Goal: Find contact information: Find contact information

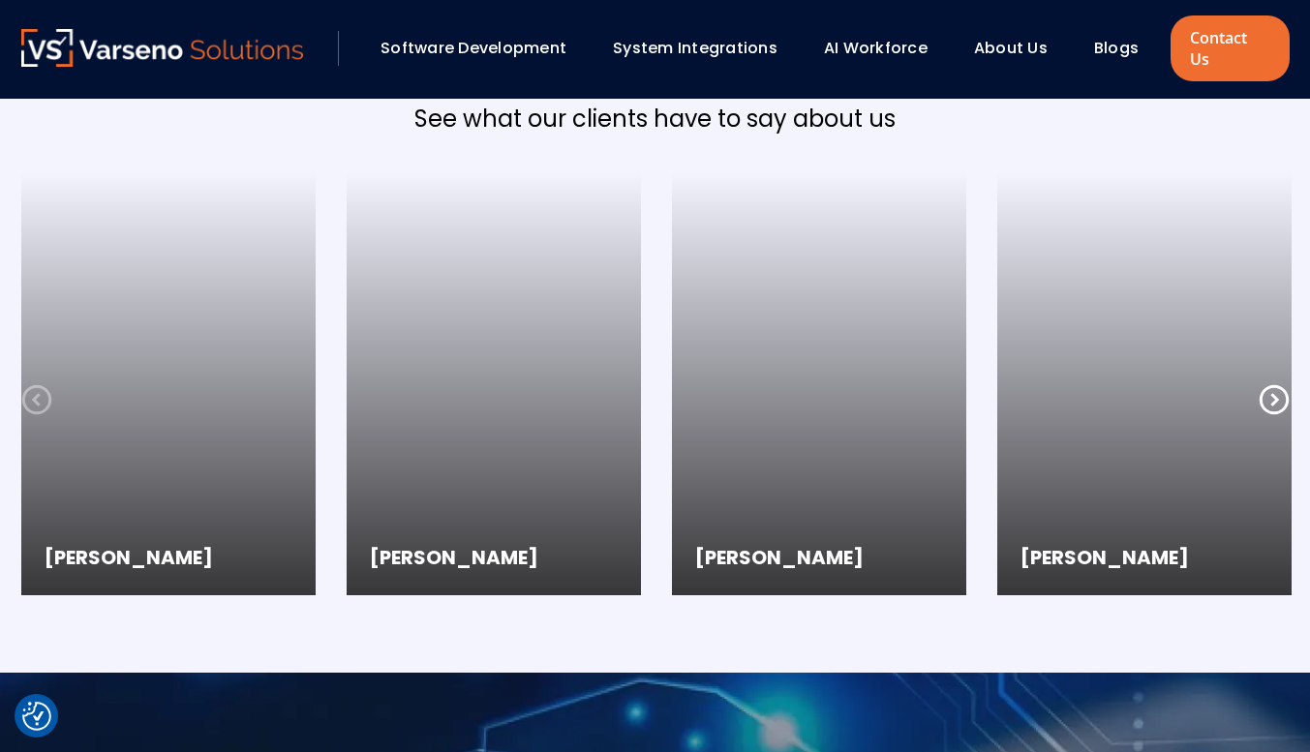
scroll to position [5128, 0]
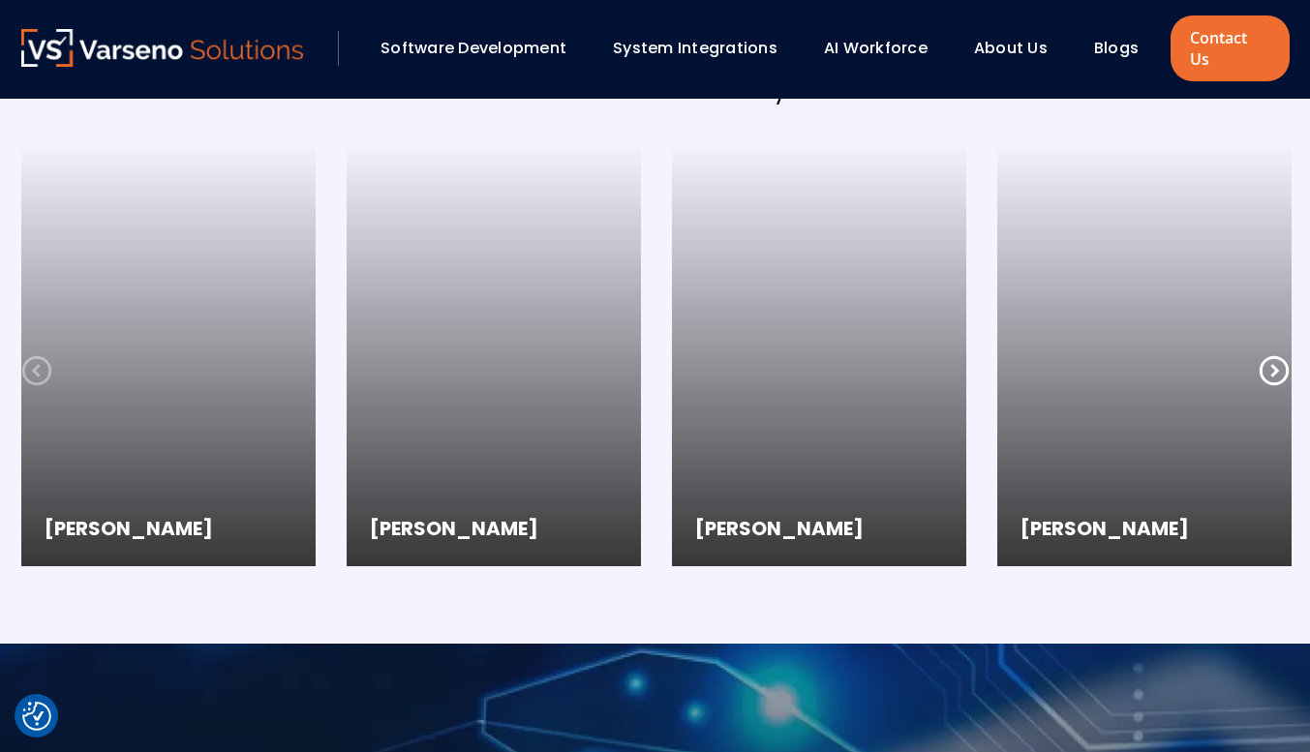
click at [1274, 356] on icon at bounding box center [1272, 370] width 29 height 29
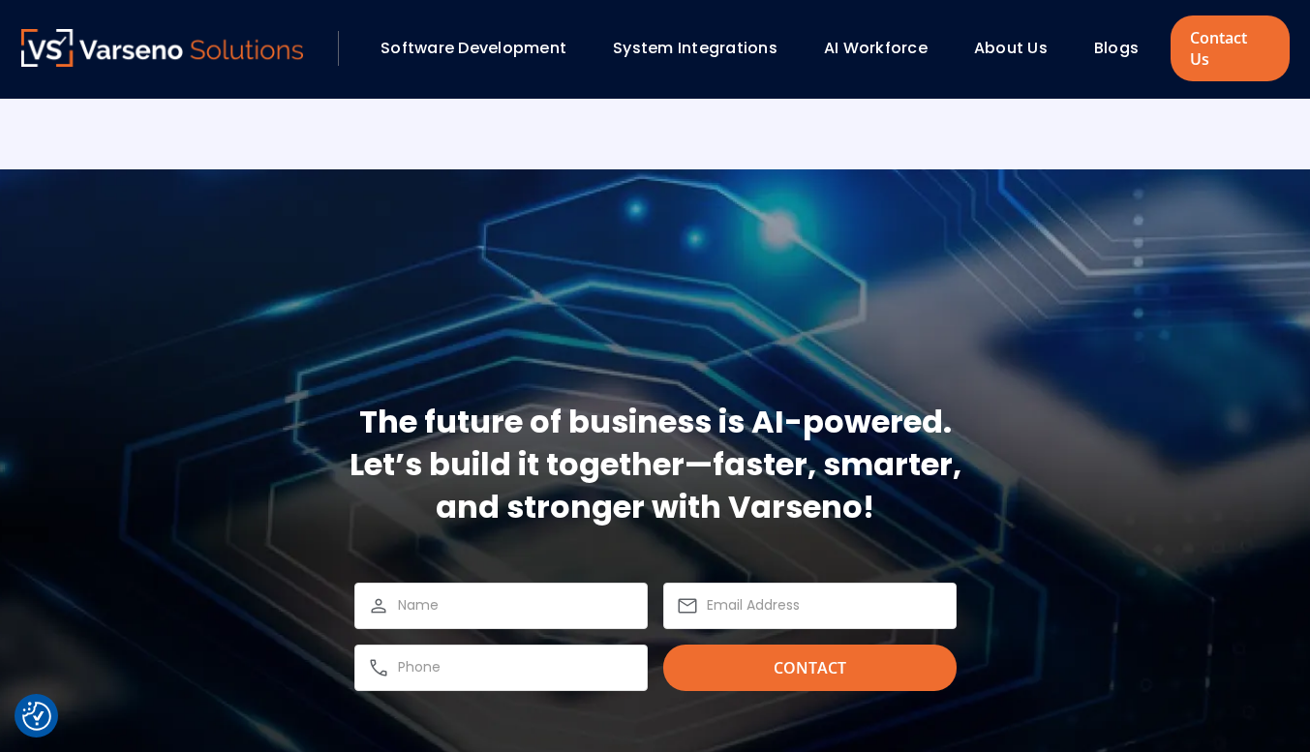
scroll to position [5554, 0]
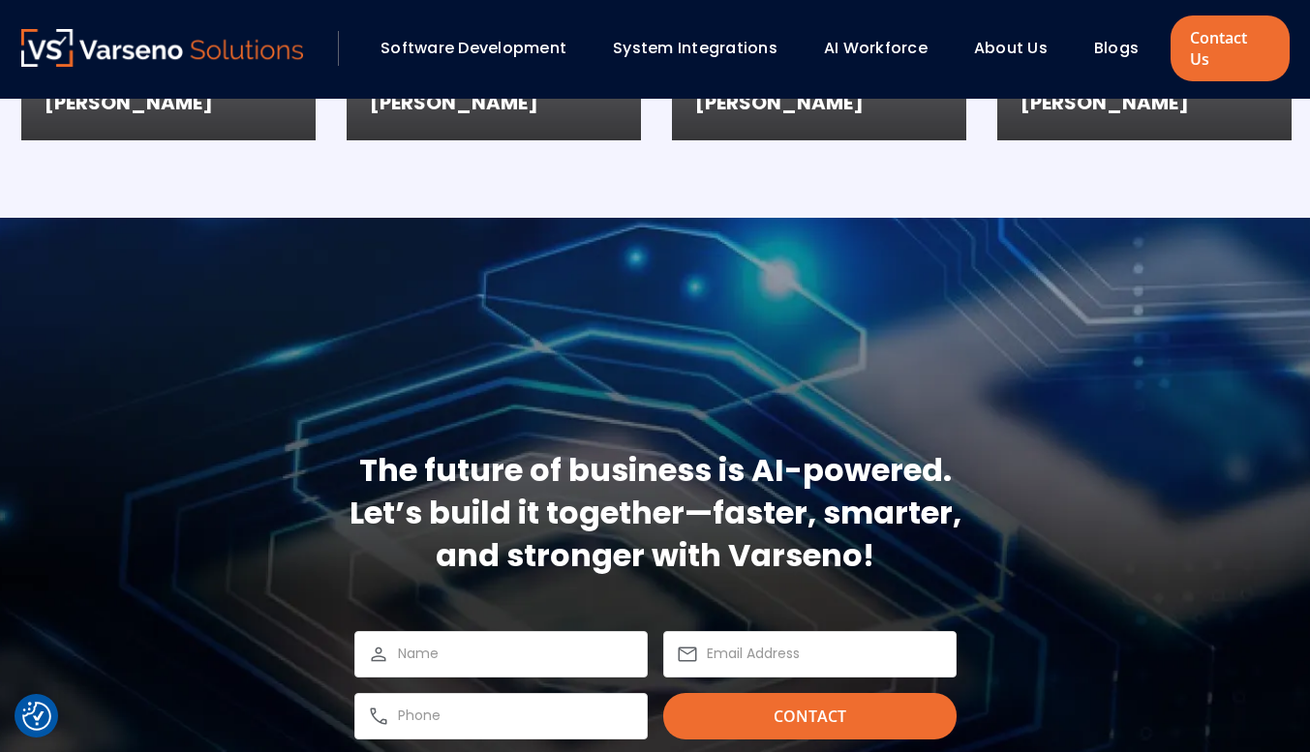
click at [573, 451] on h2 "The future of business is AI-powered. Let’s build it together—faster, smarter, …" at bounding box center [655, 513] width 612 height 128
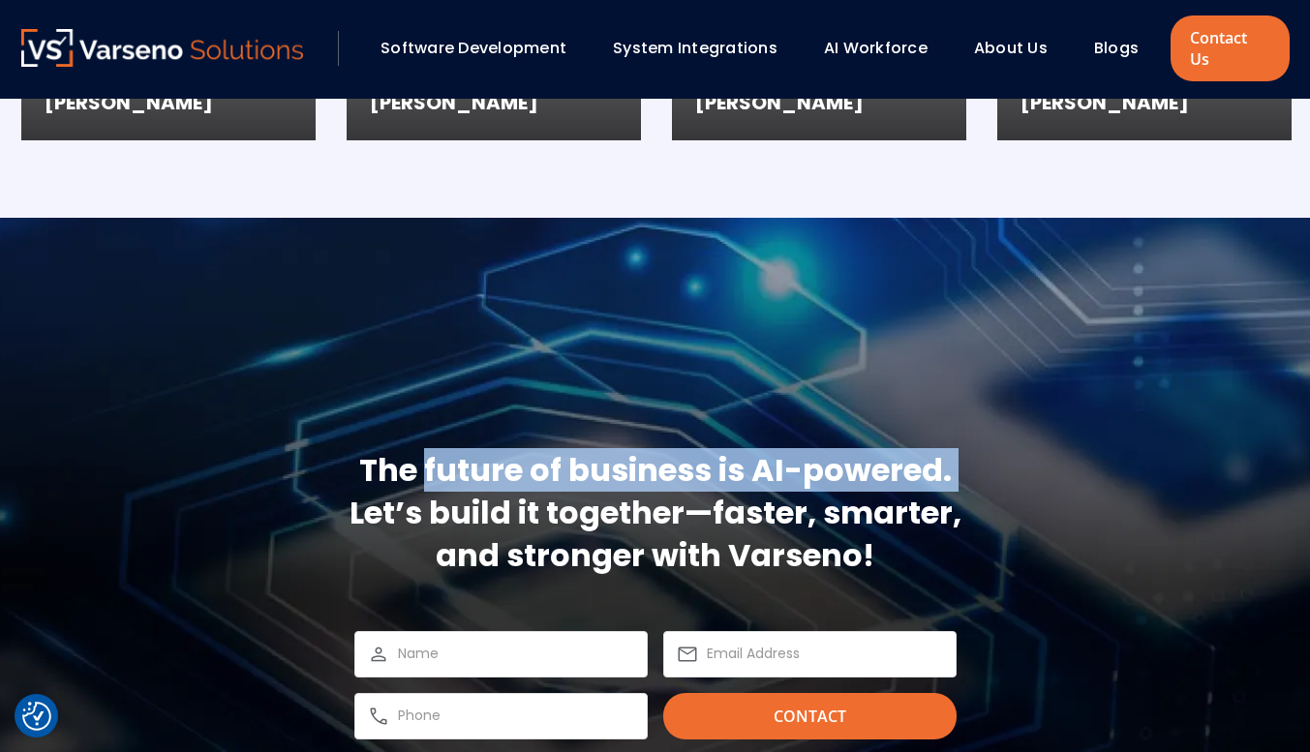
click at [573, 451] on h2 "The future of business is AI-powered. Let’s build it together—faster, smarter, …" at bounding box center [655, 513] width 612 height 128
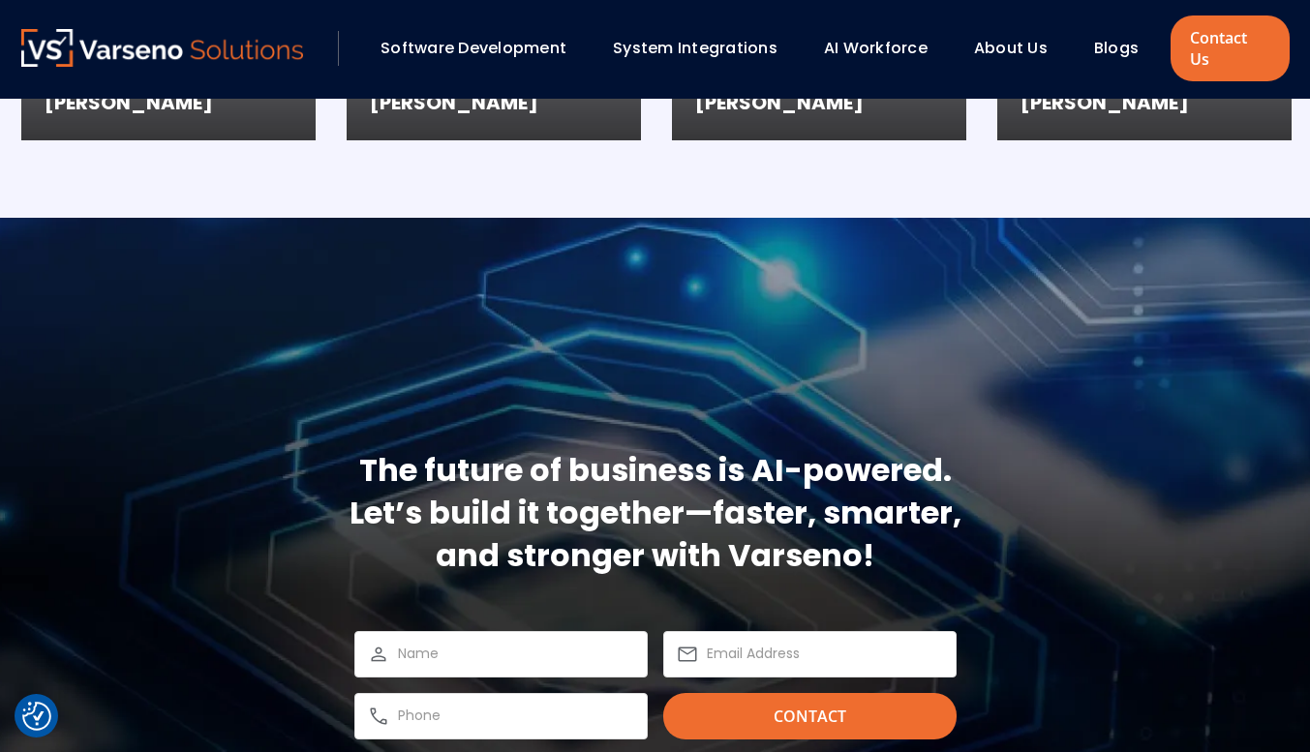
click at [535, 481] on h2 "The future of business is AI-powered. Let’s build it together—faster, smarter, …" at bounding box center [655, 513] width 612 height 128
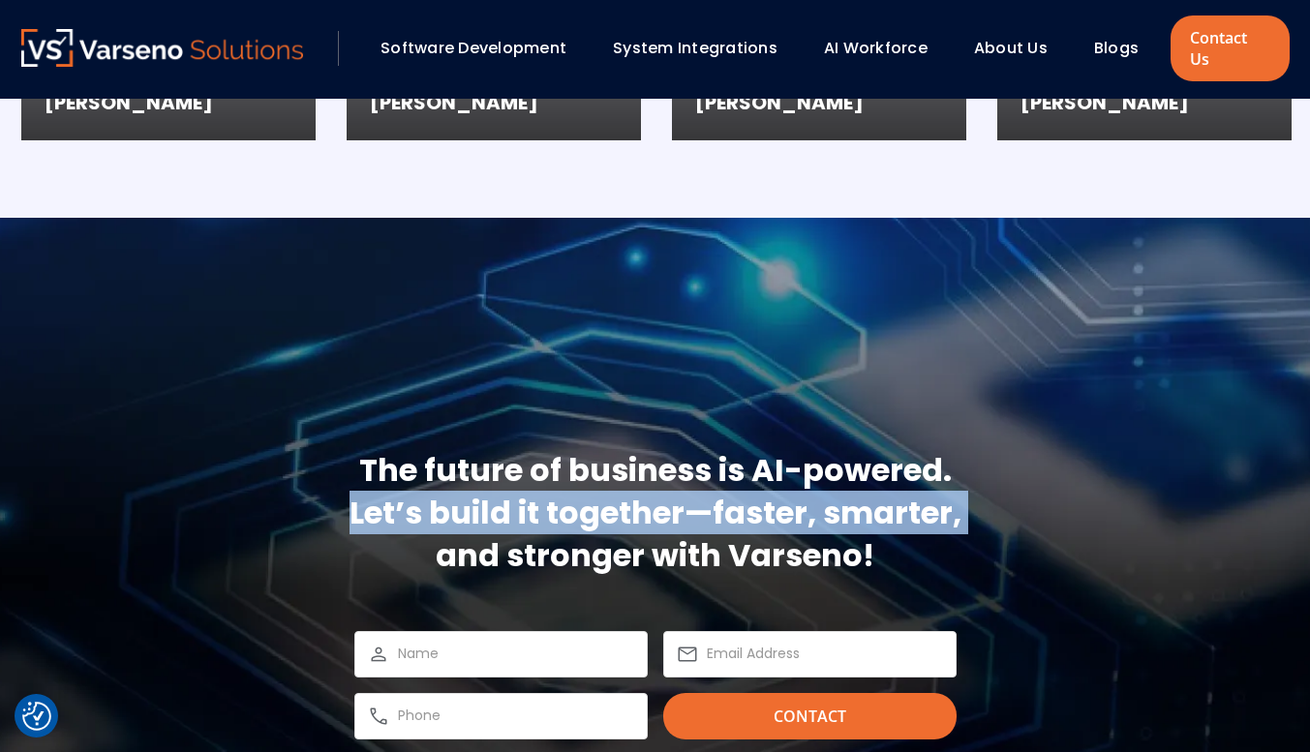
click at [535, 481] on h2 "The future of business is AI-powered. Let’s build it together—faster, smarter, …" at bounding box center [655, 513] width 612 height 128
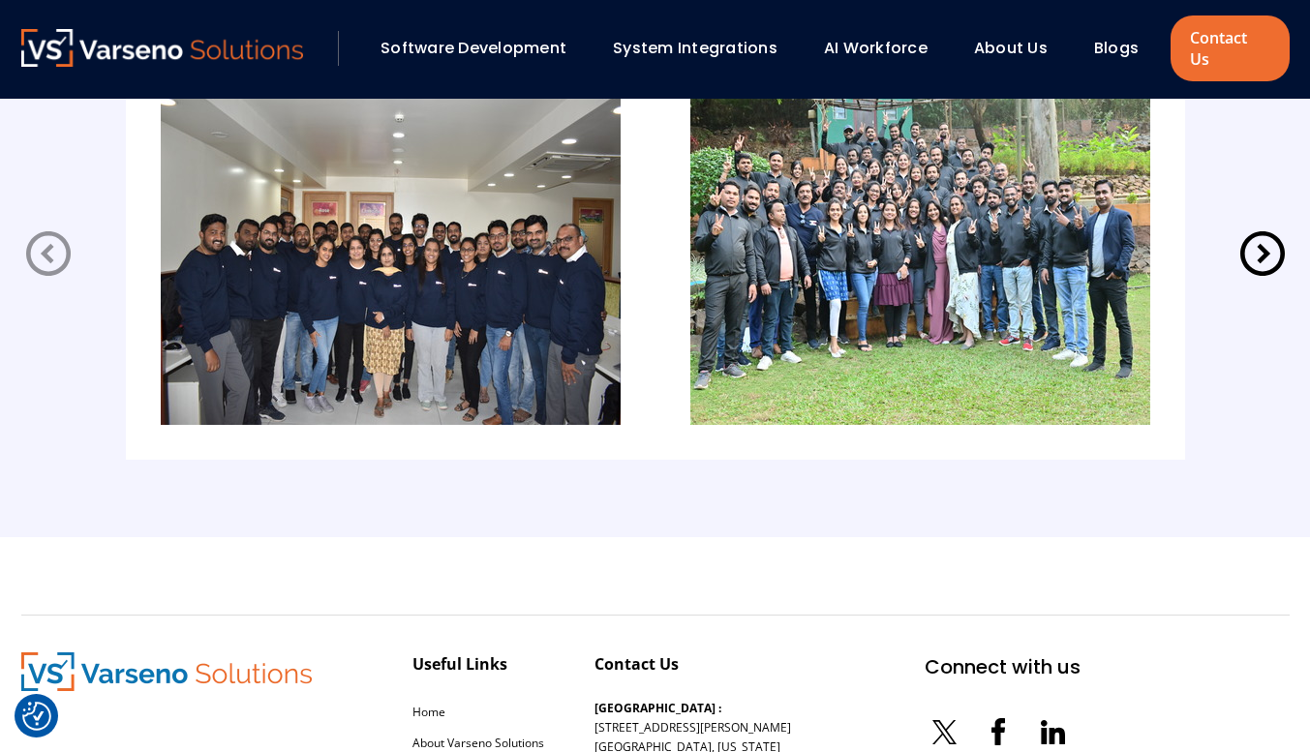
scroll to position [4389, 0]
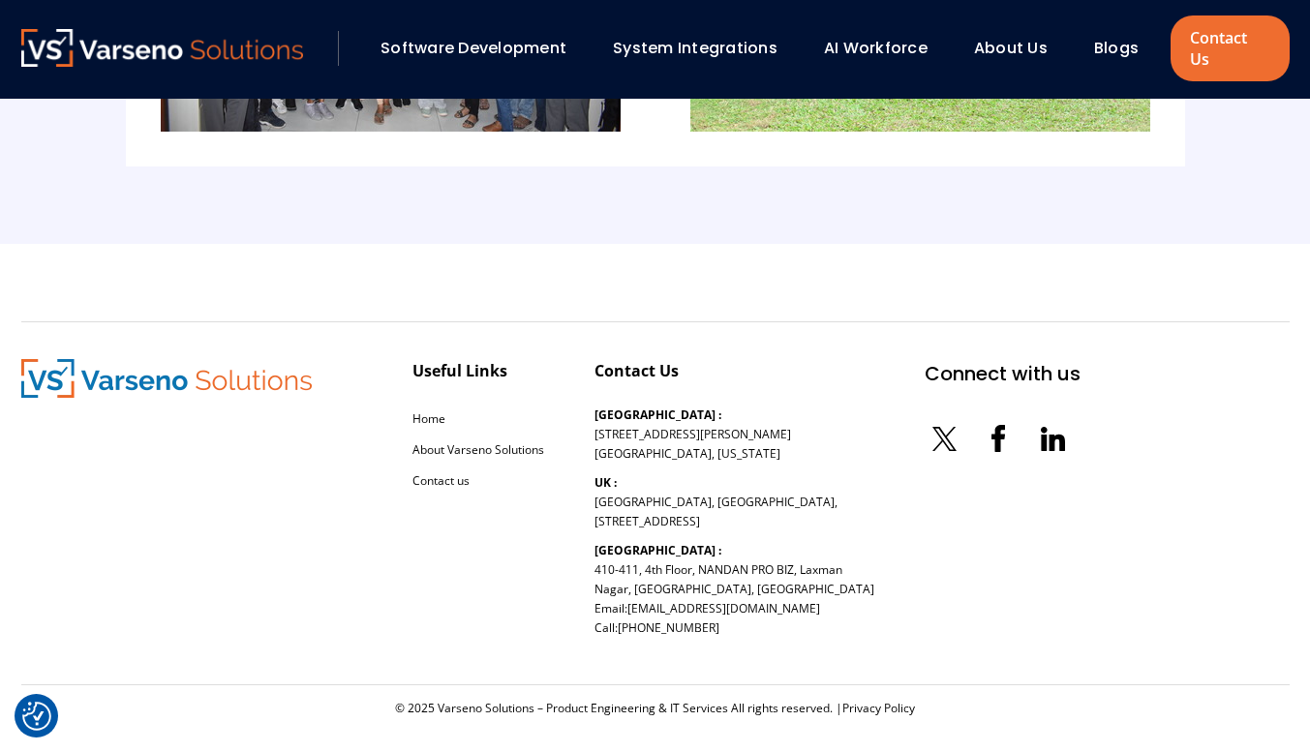
click at [616, 516] on p "India : 410-411, 4th Floor, NANDAN PRO BIZ, Laxman Nagar, Baner, Pune, Maharash…" at bounding box center [734, 589] width 280 height 97
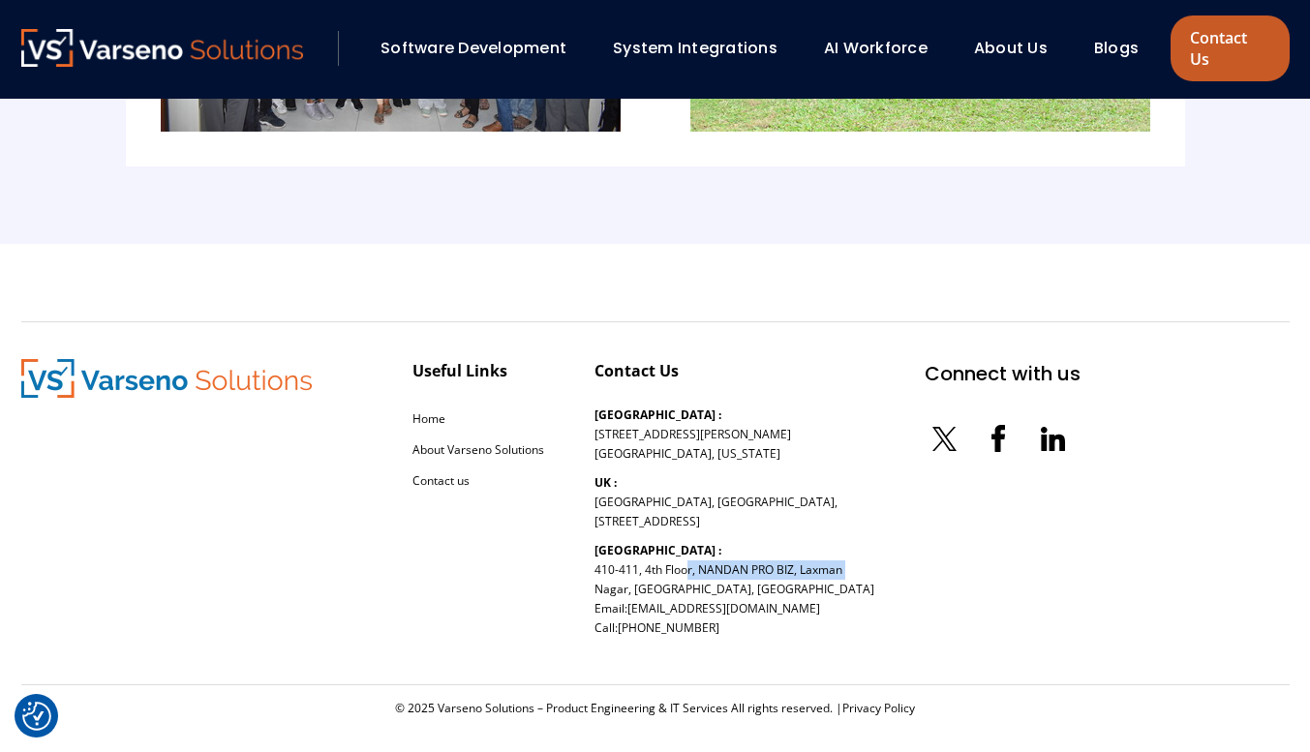
click at [1207, 32] on link "Contact Us" at bounding box center [1229, 48] width 118 height 66
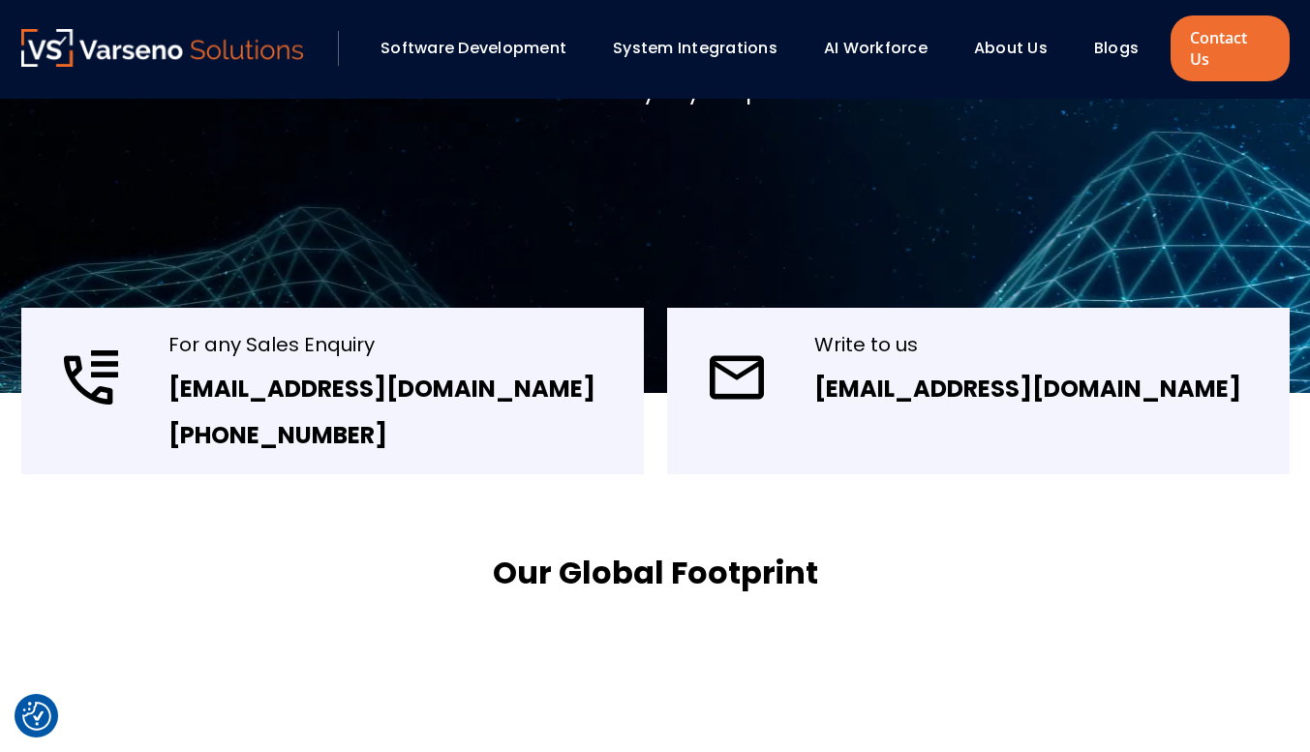
scroll to position [290, 0]
